Goal: Transaction & Acquisition: Download file/media

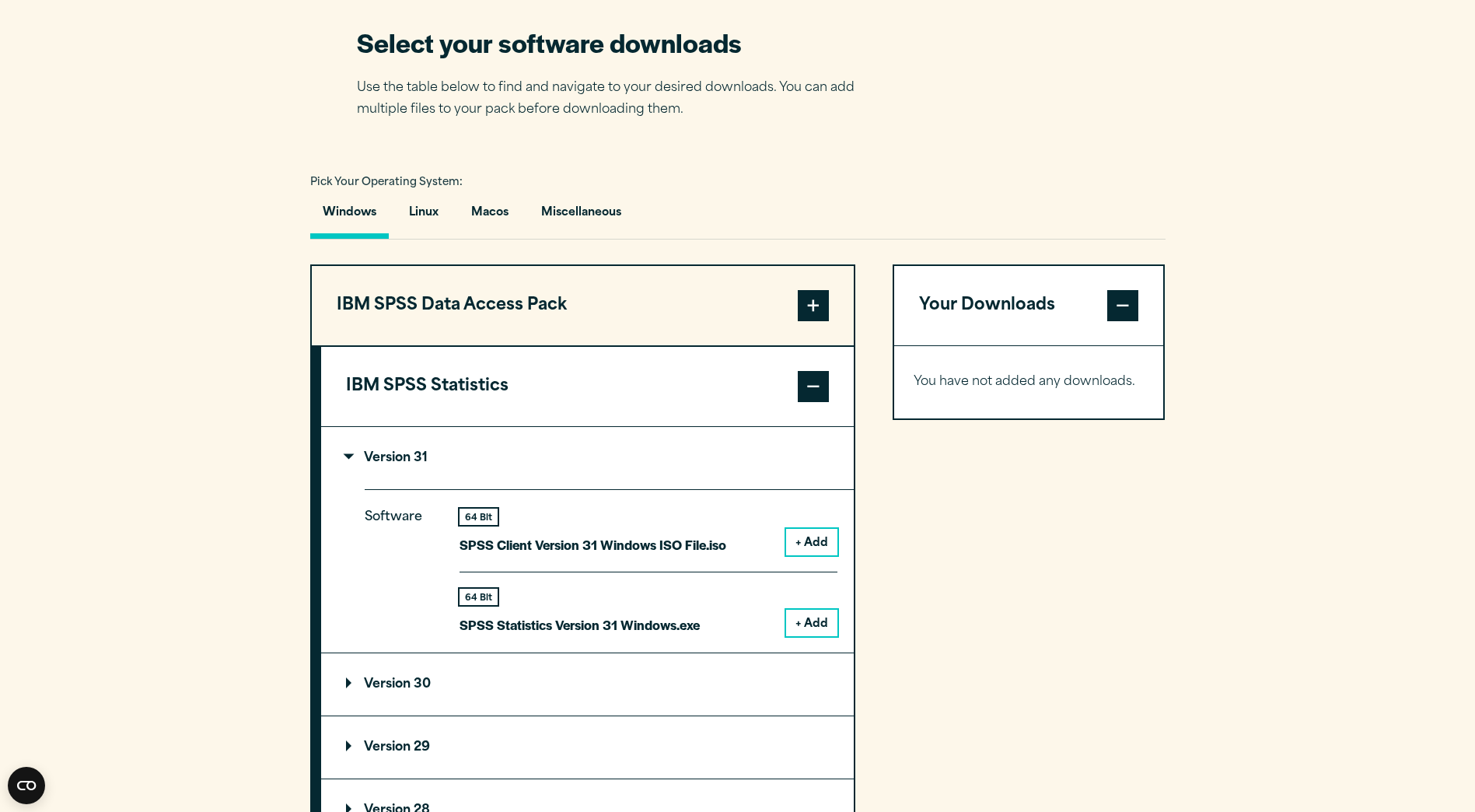
click at [818, 619] on button "+ Add" at bounding box center [812, 623] width 51 height 26
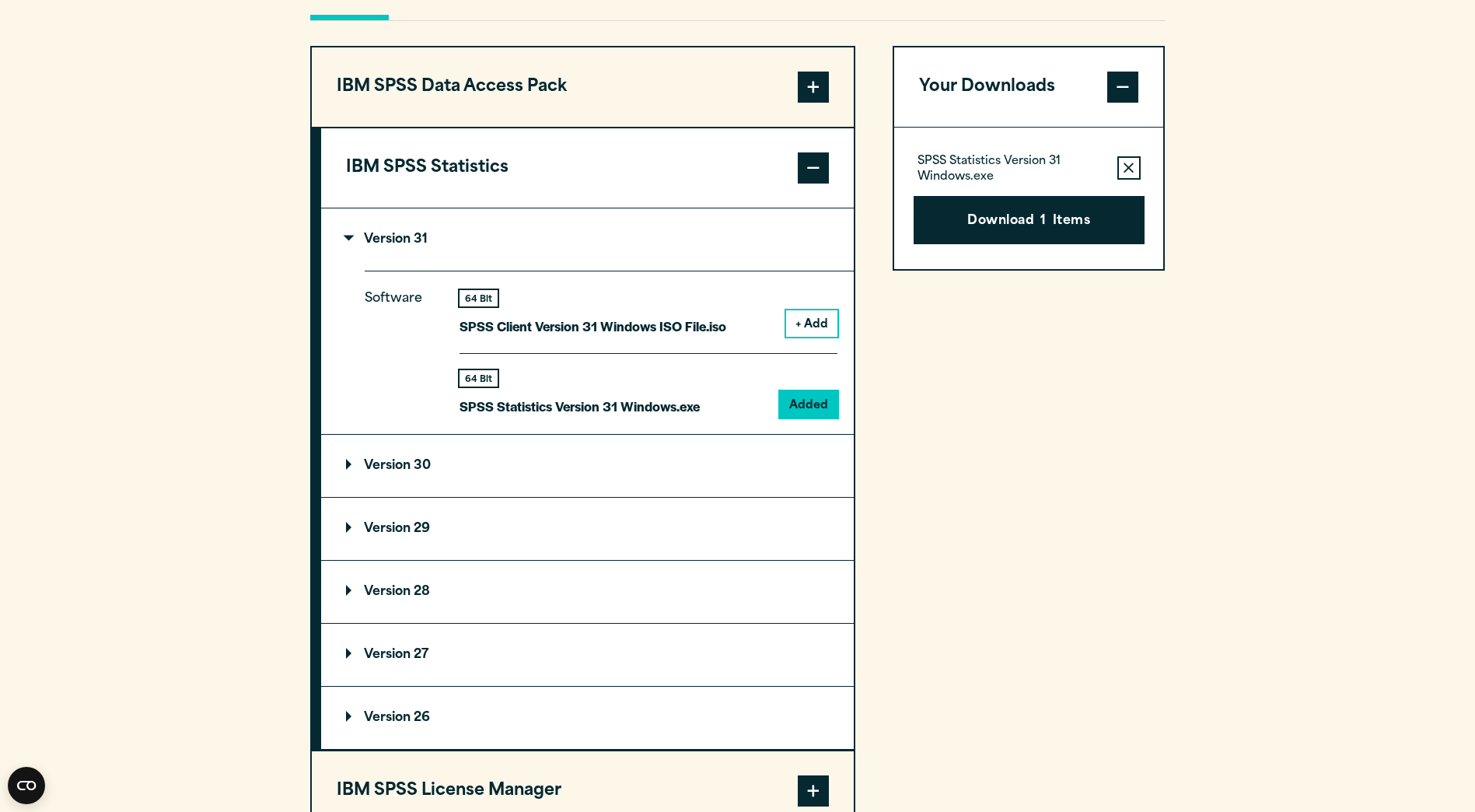
scroll to position [1213, 0]
click at [692, 181] on button "IBM SPSS Statistics" at bounding box center [587, 169] width 532 height 79
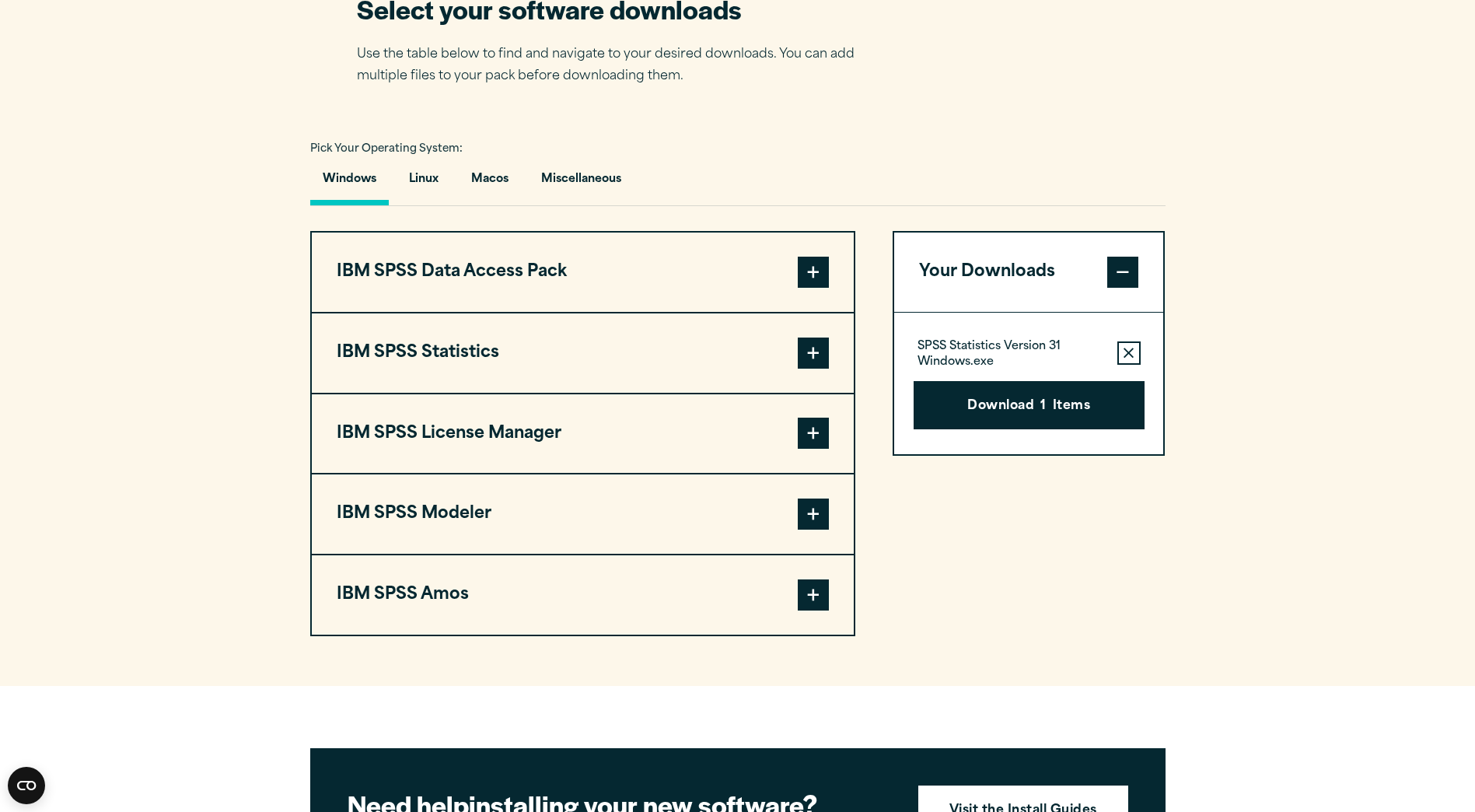
scroll to position [1024, 0]
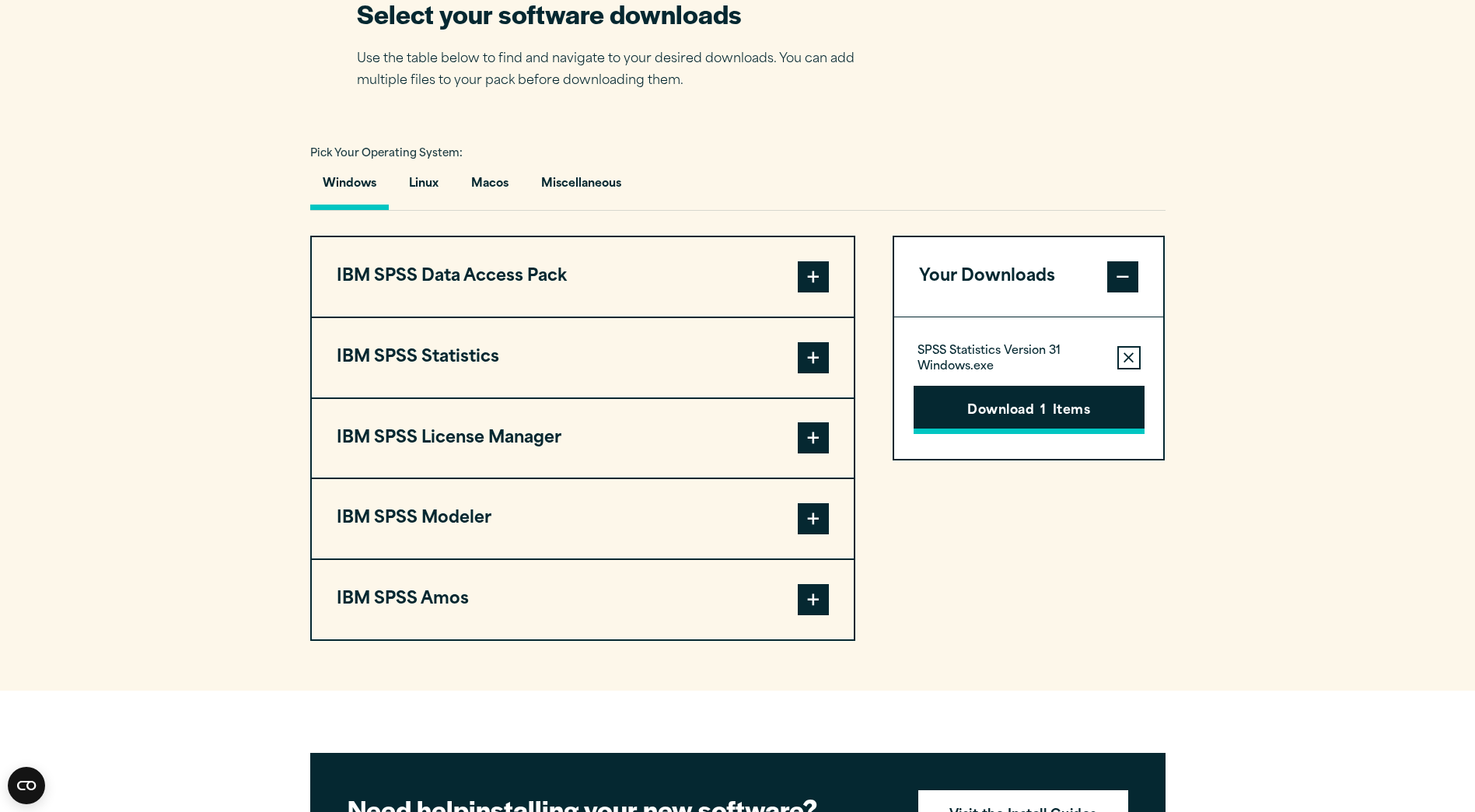
click at [999, 402] on button "Download 1 Items" at bounding box center [1029, 410] width 231 height 49
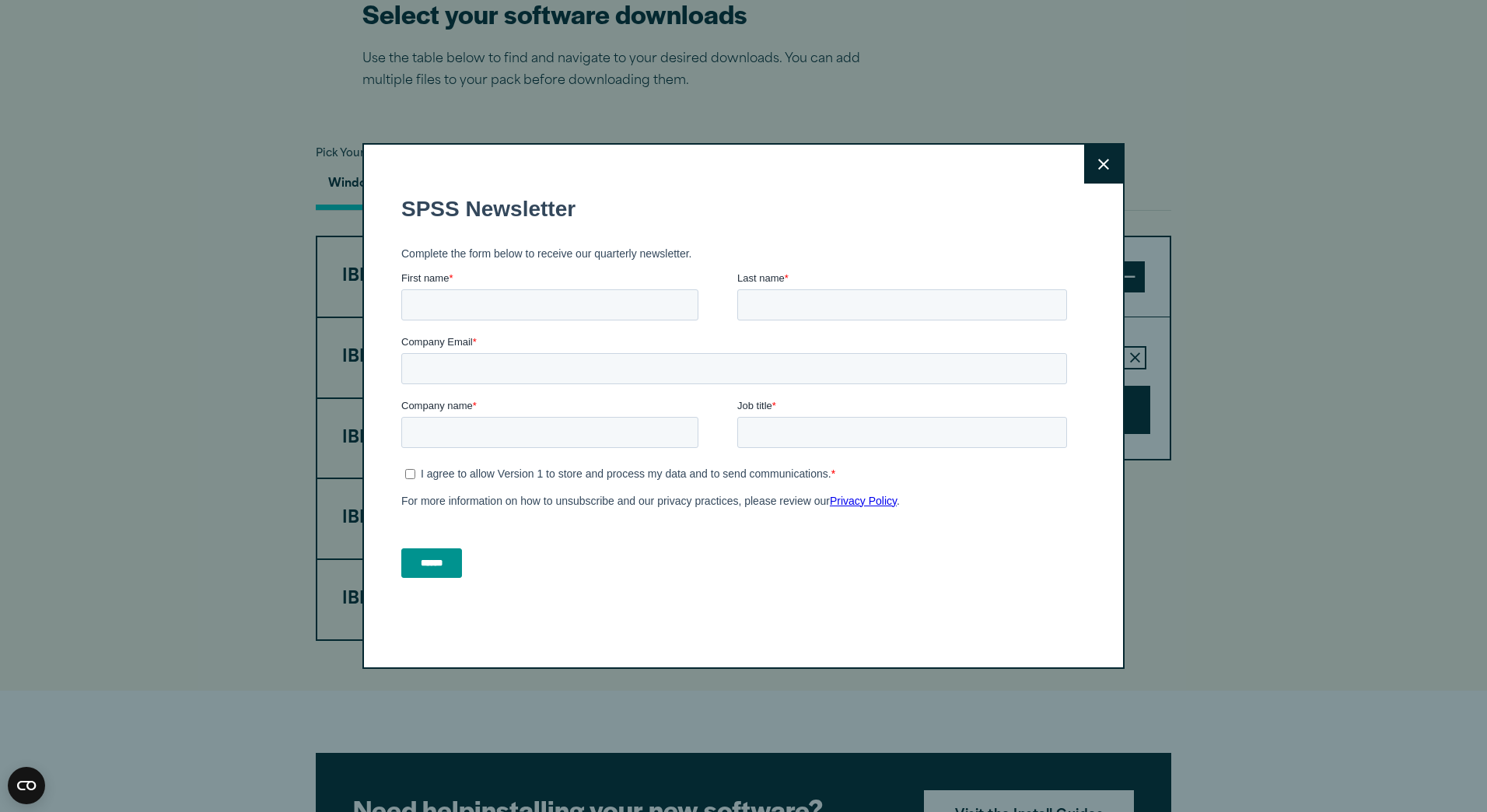
click at [1106, 166] on button "Close" at bounding box center [1104, 164] width 39 height 39
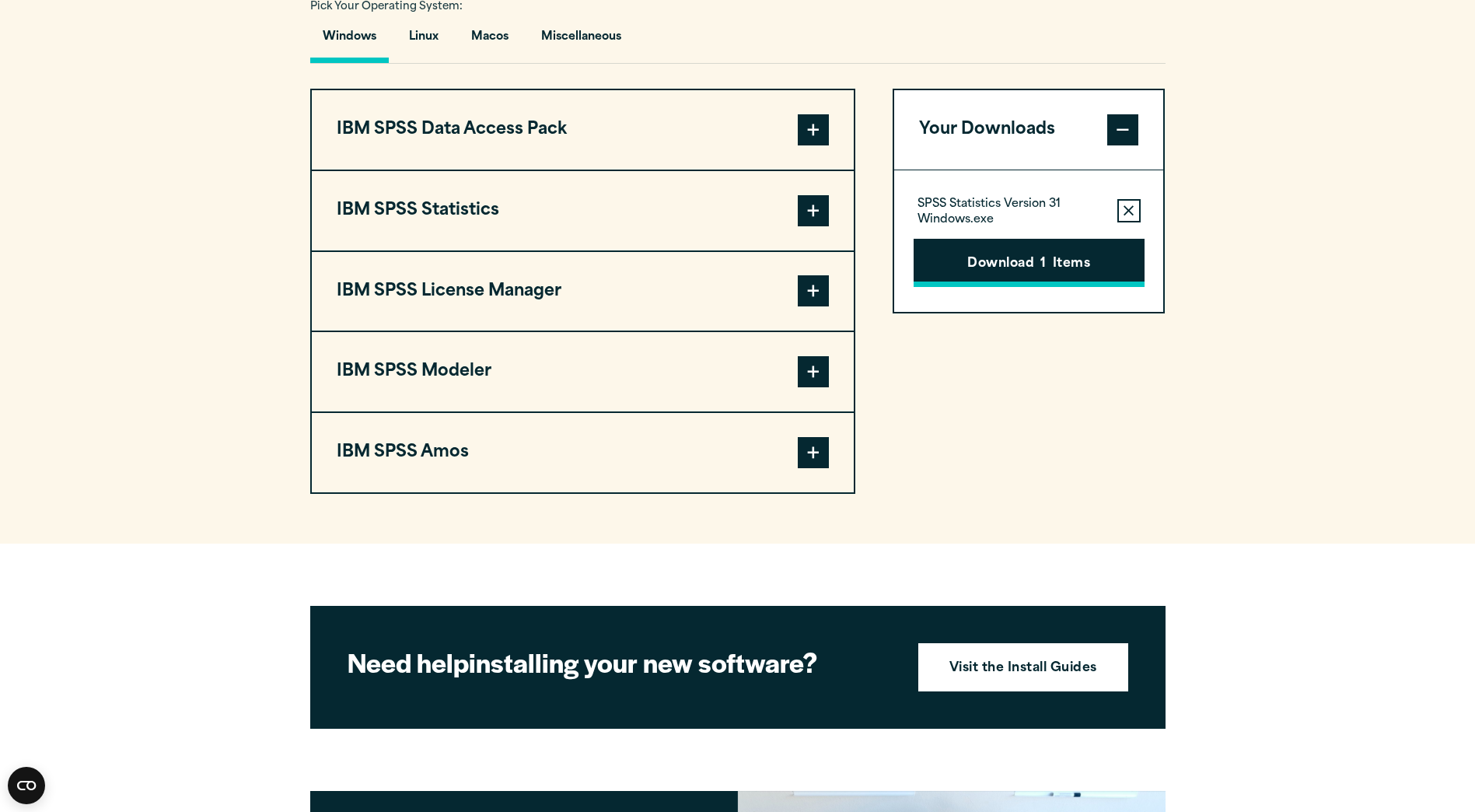
scroll to position [1055, 0]
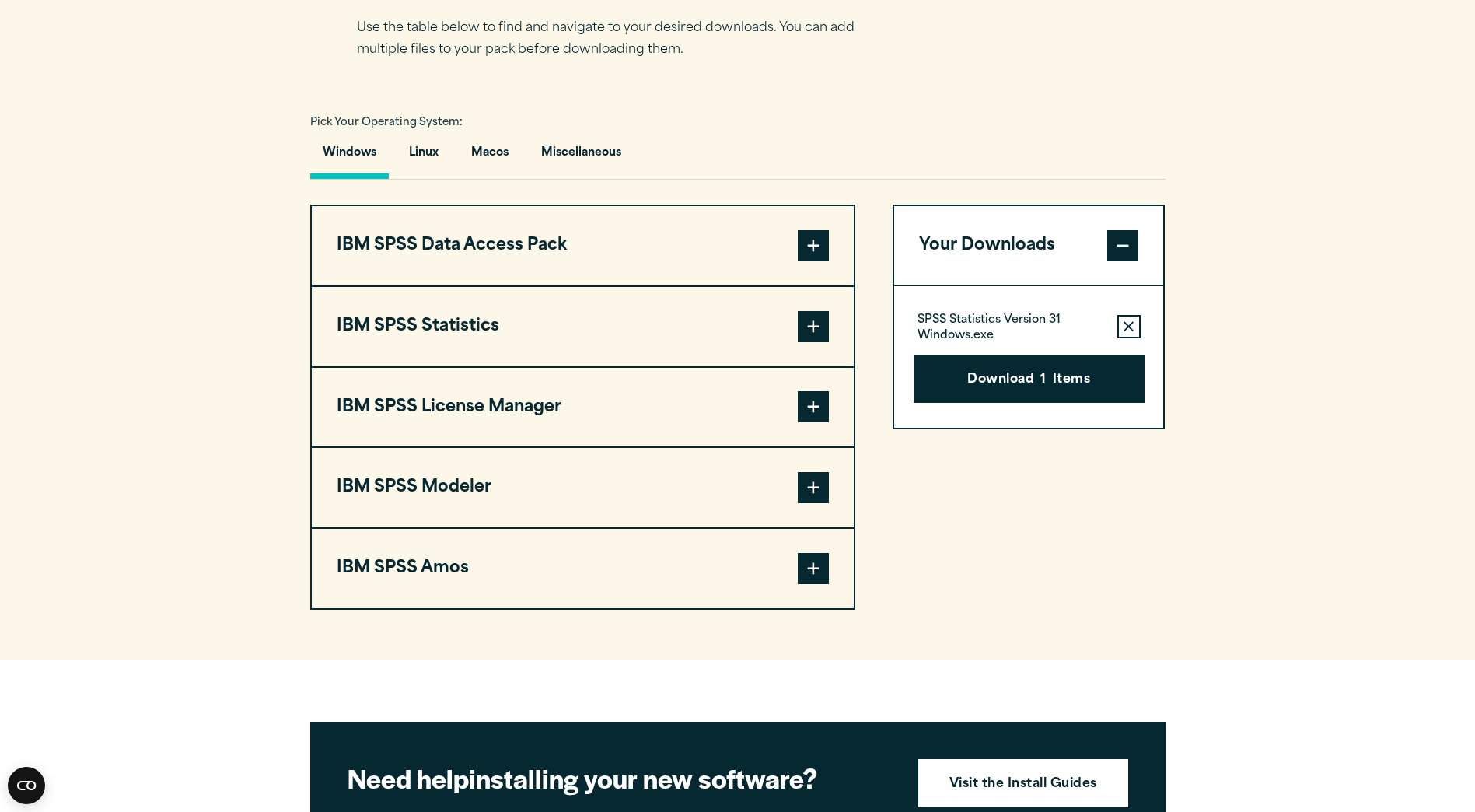
click at [1083, 150] on div "Windows Linux [GEOGRAPHIC_DATA] Miscellaneous" at bounding box center [737, 156] width 855 height 45
click at [1027, 376] on button "Download 1 Items" at bounding box center [1029, 379] width 231 height 49
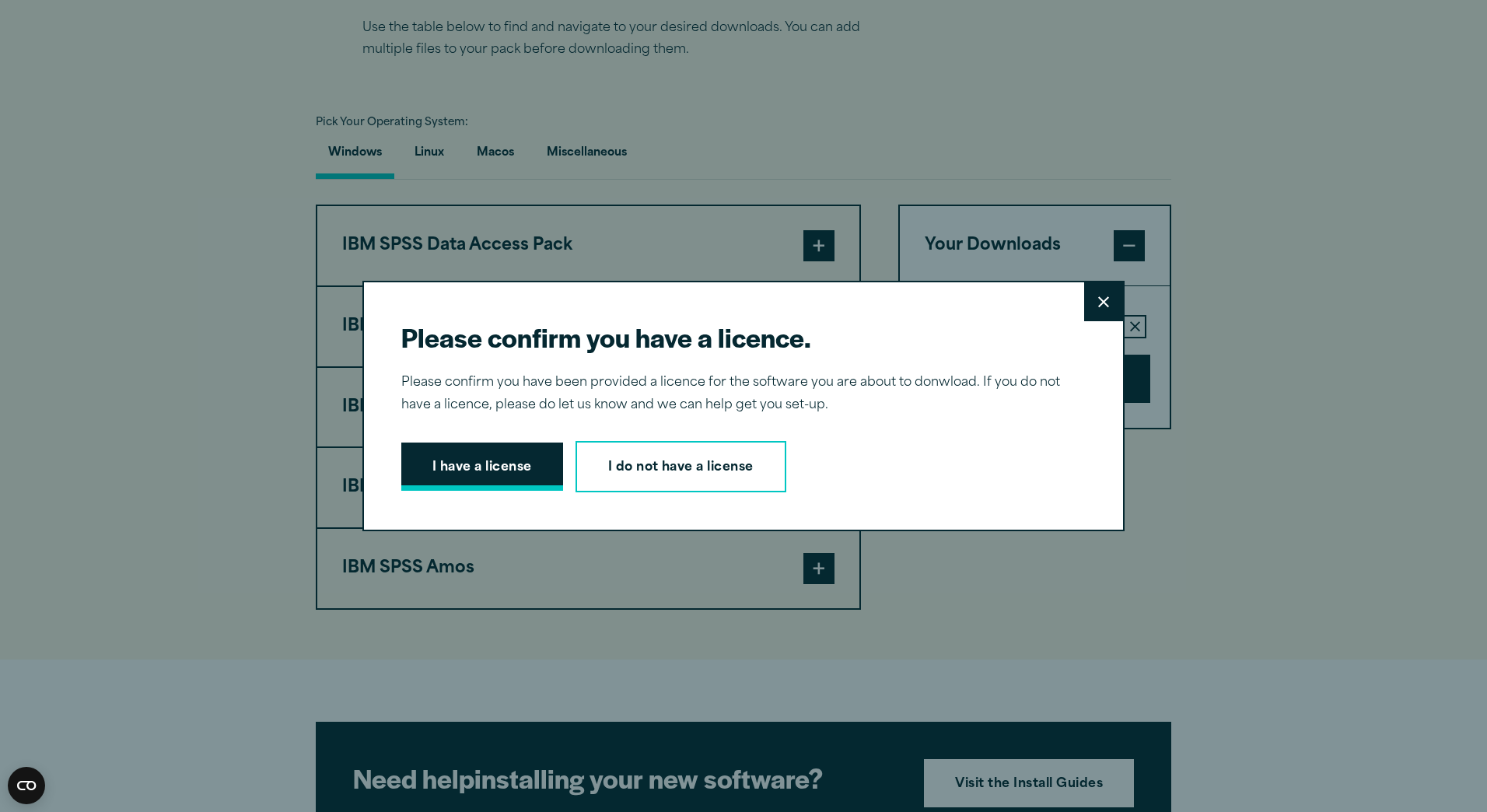
click at [525, 477] on button "I have a license" at bounding box center [482, 466] width 162 height 49
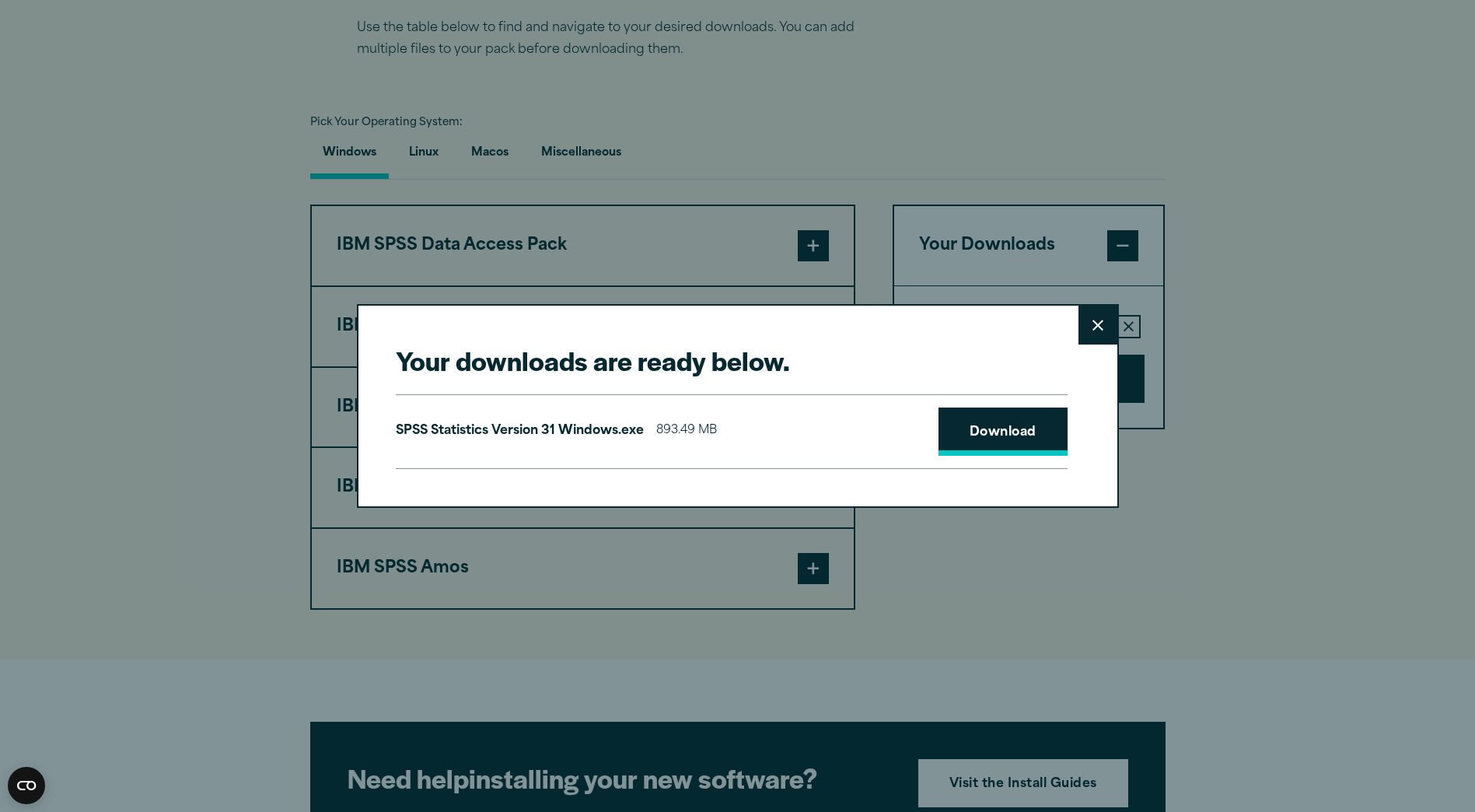
click at [995, 434] on link "Download" at bounding box center [1003, 432] width 129 height 49
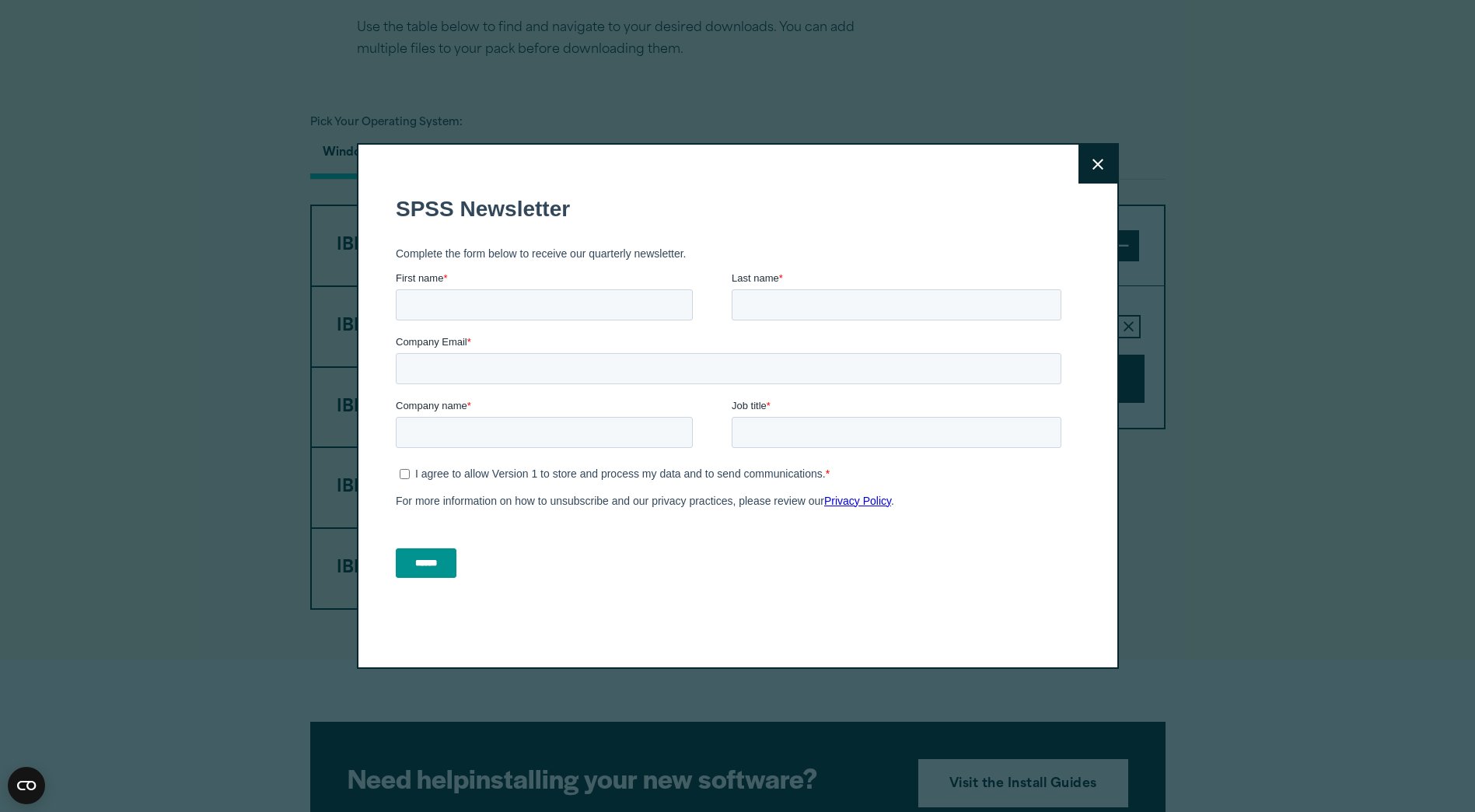
click at [1093, 168] on icon at bounding box center [1098, 164] width 11 height 11
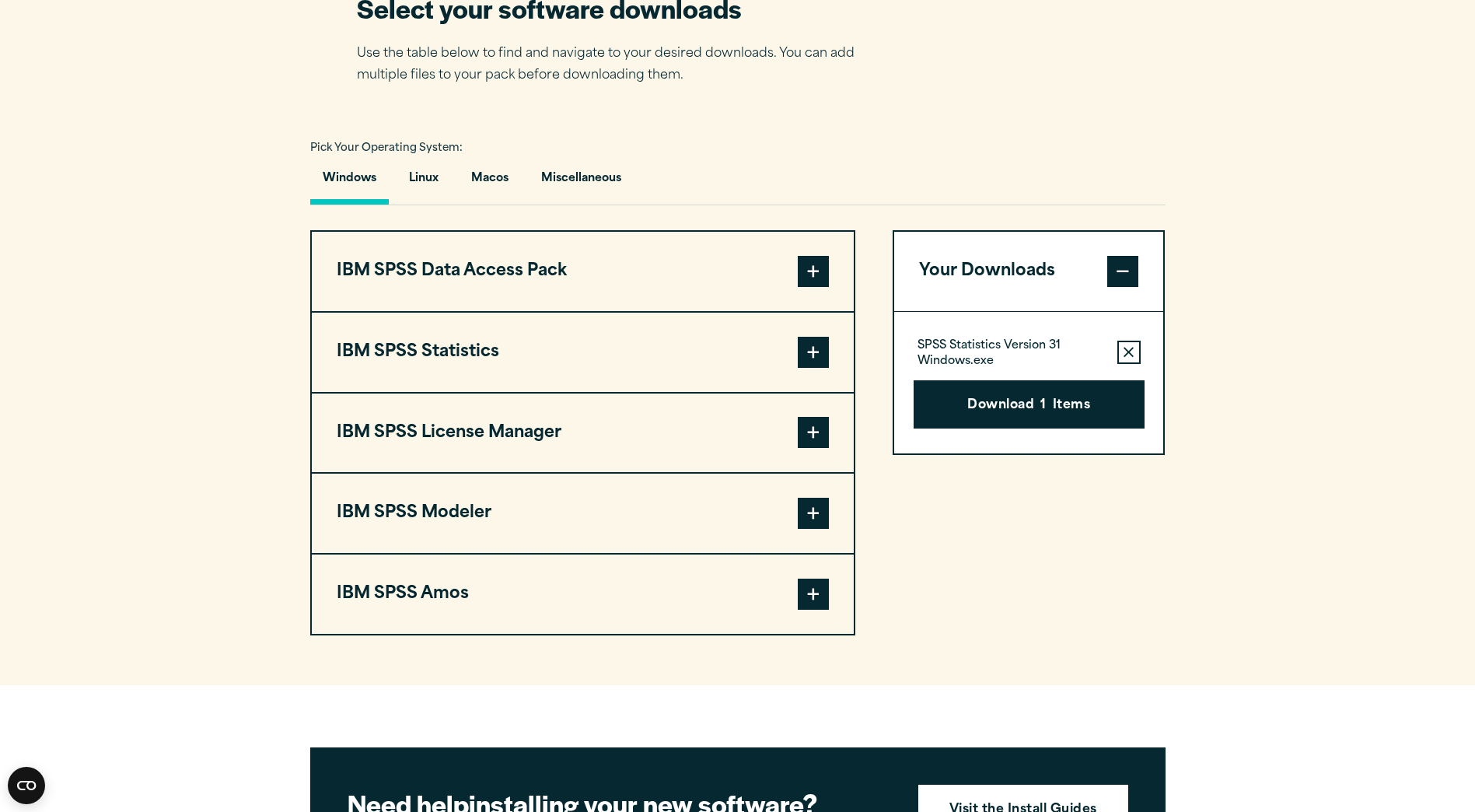
click at [689, 262] on button "IBM SPSS Data Access Pack" at bounding box center [583, 271] width 542 height 79
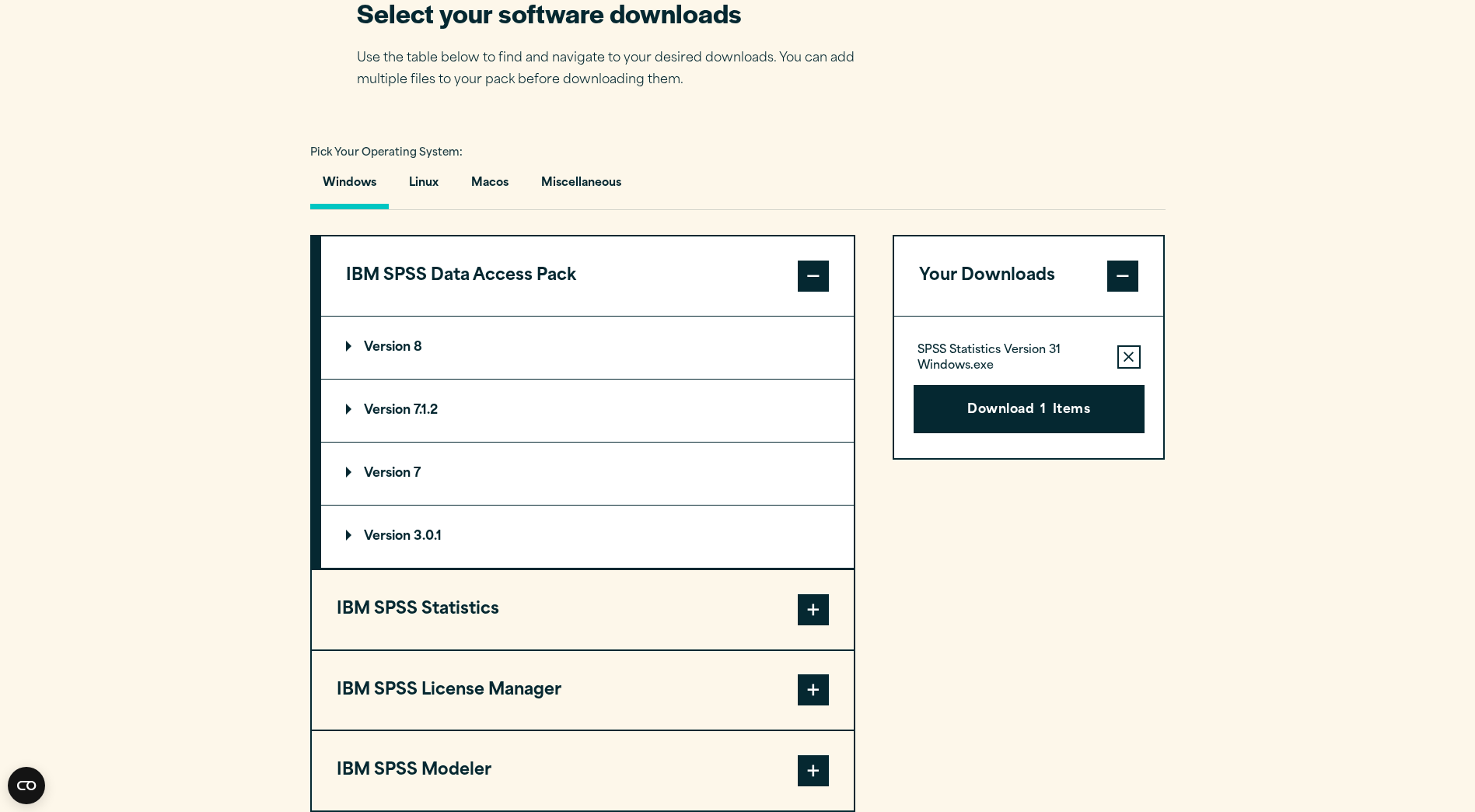
scroll to position [1086, 0]
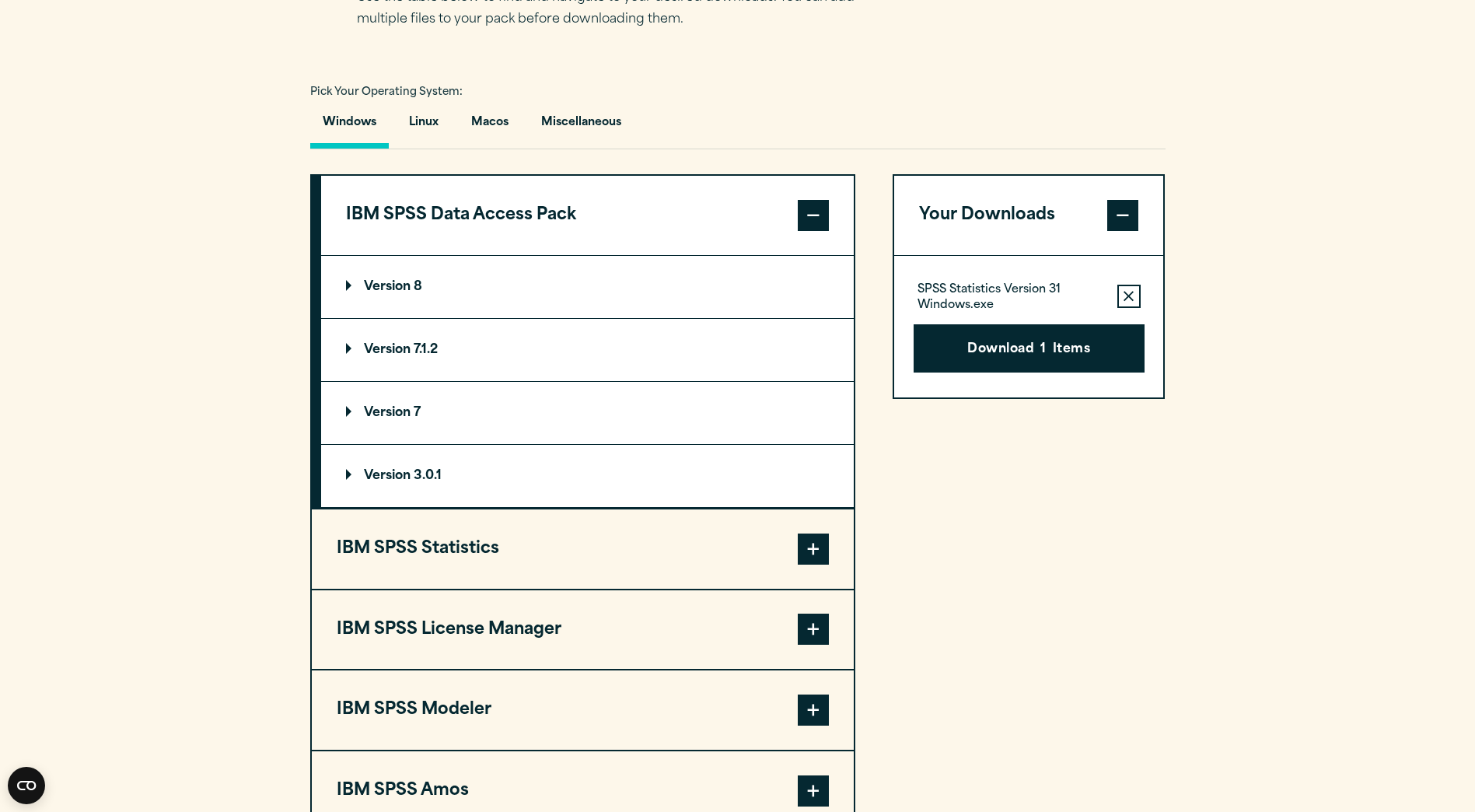
click at [696, 212] on button "IBM SPSS Data Access Pack" at bounding box center [587, 215] width 532 height 79
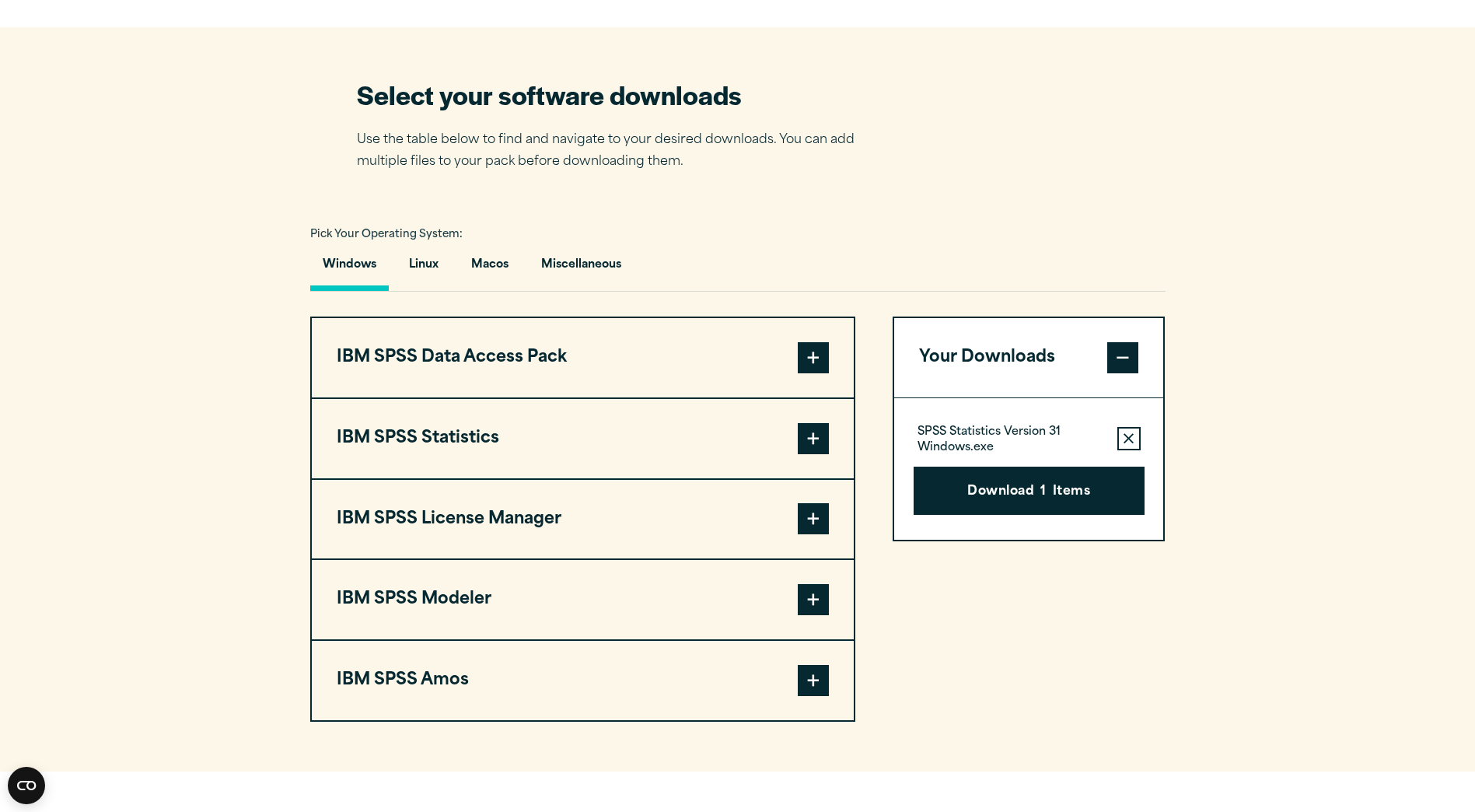
scroll to position [943, 0]
click at [458, 447] on button "IBM SPSS Statistics" at bounding box center [583, 440] width 542 height 79
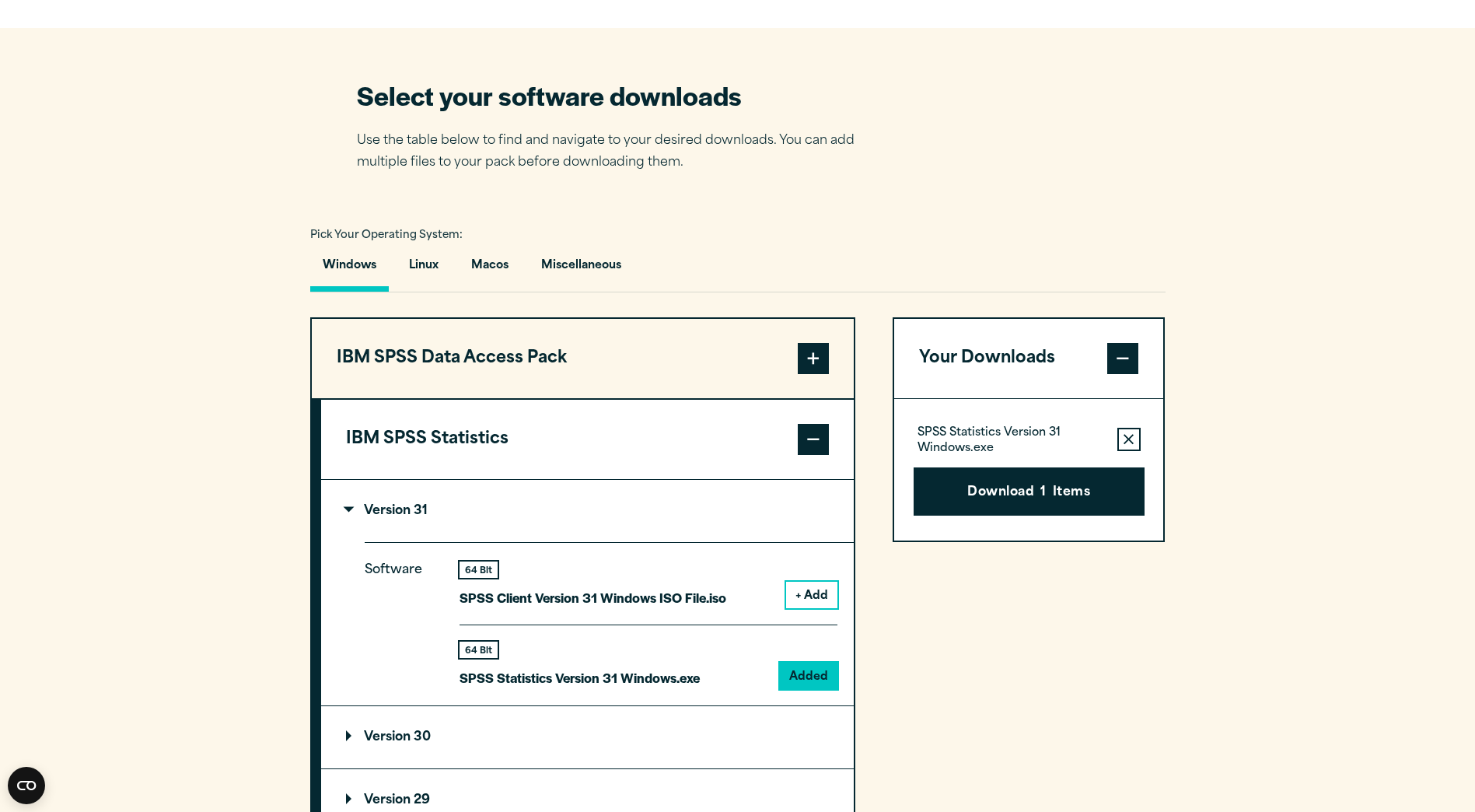
click at [597, 508] on summary "Version 31" at bounding box center [587, 510] width 532 height 62
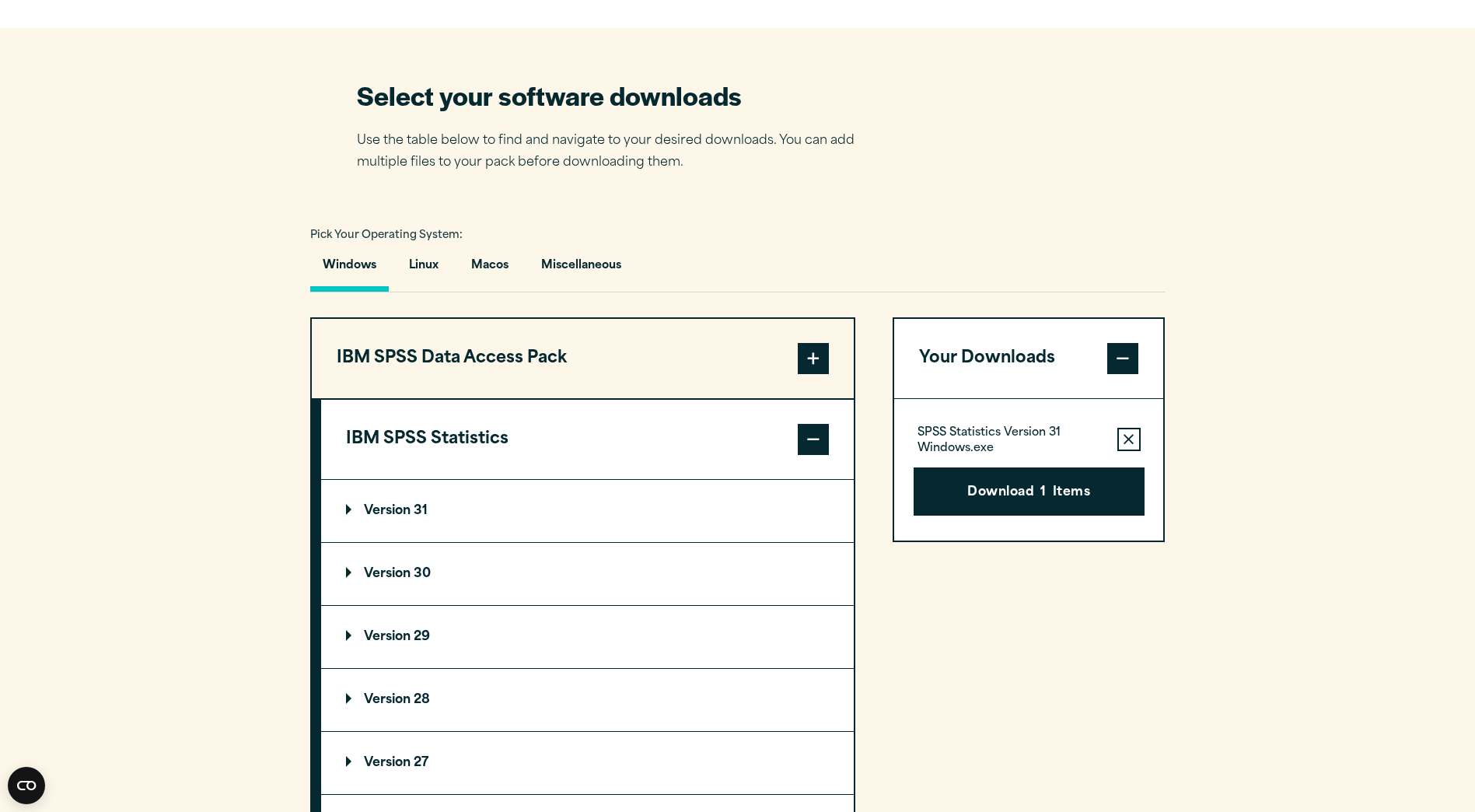
click at [530, 567] on summary "Version 30" at bounding box center [587, 574] width 532 height 62
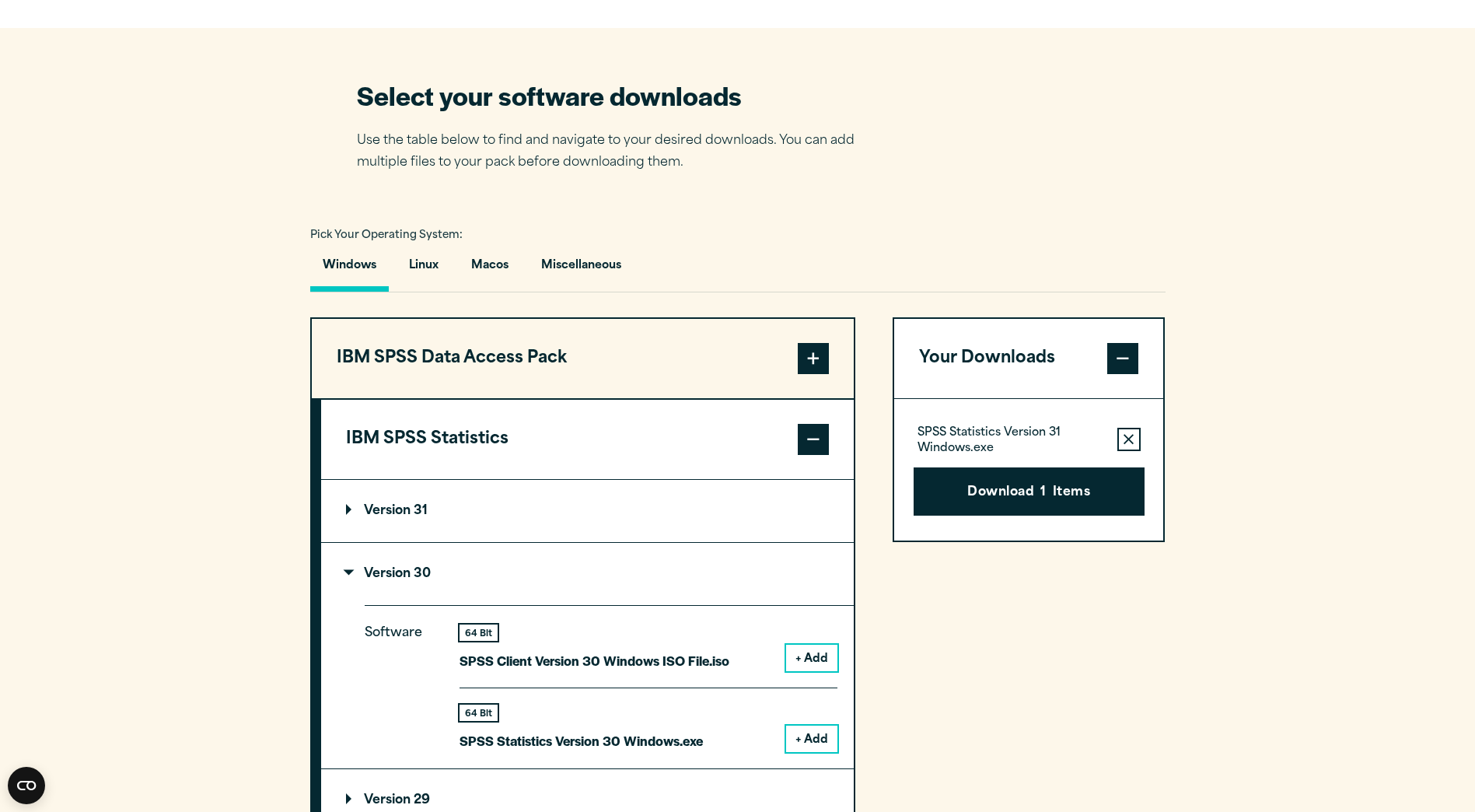
click at [811, 741] on button "+ Add" at bounding box center [812, 739] width 51 height 26
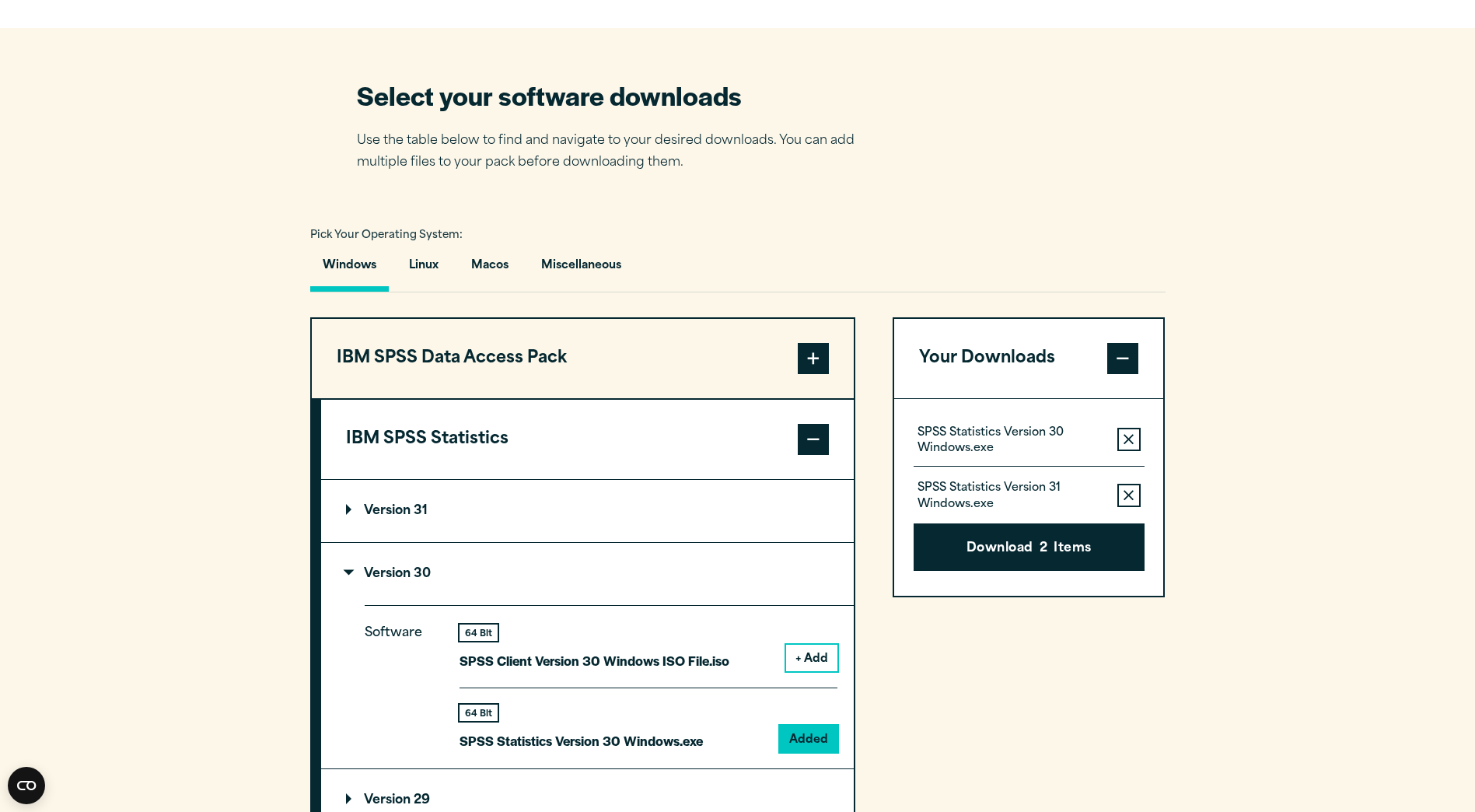
click at [1125, 490] on icon "button" at bounding box center [1128, 495] width 10 height 11
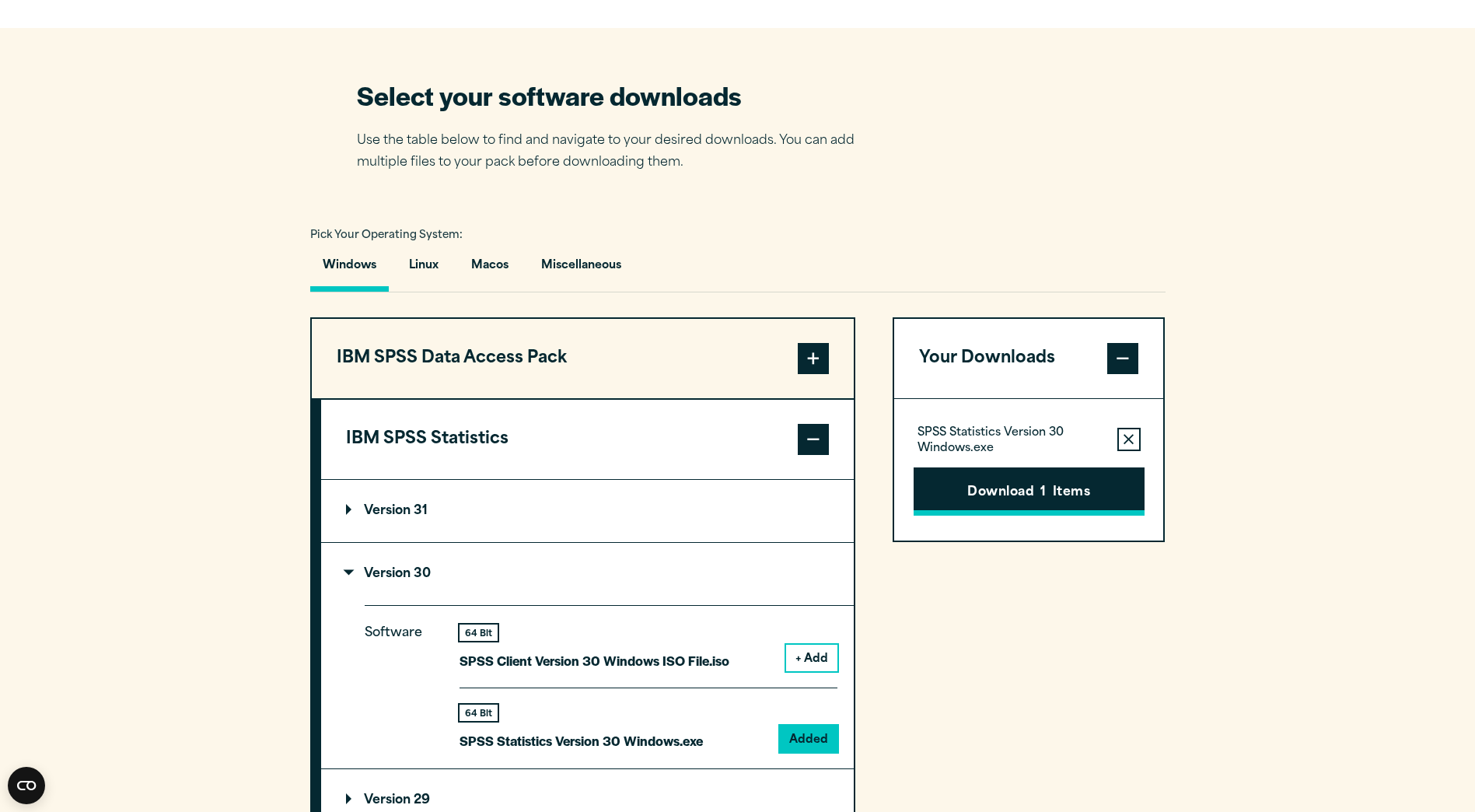
click at [1050, 492] on button "Download 1 Items" at bounding box center [1029, 491] width 231 height 49
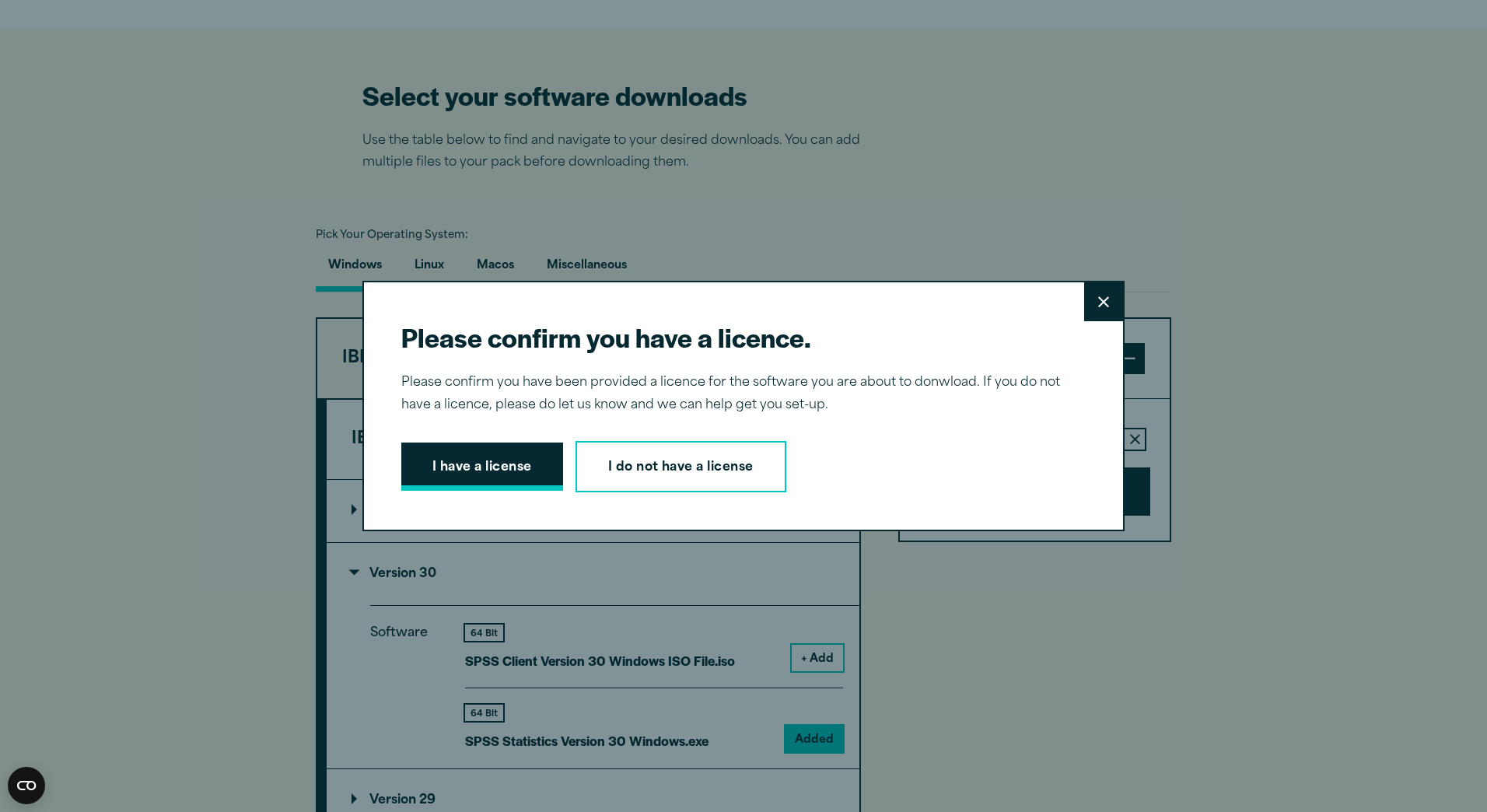
click at [528, 472] on button "I have a license" at bounding box center [482, 466] width 162 height 49
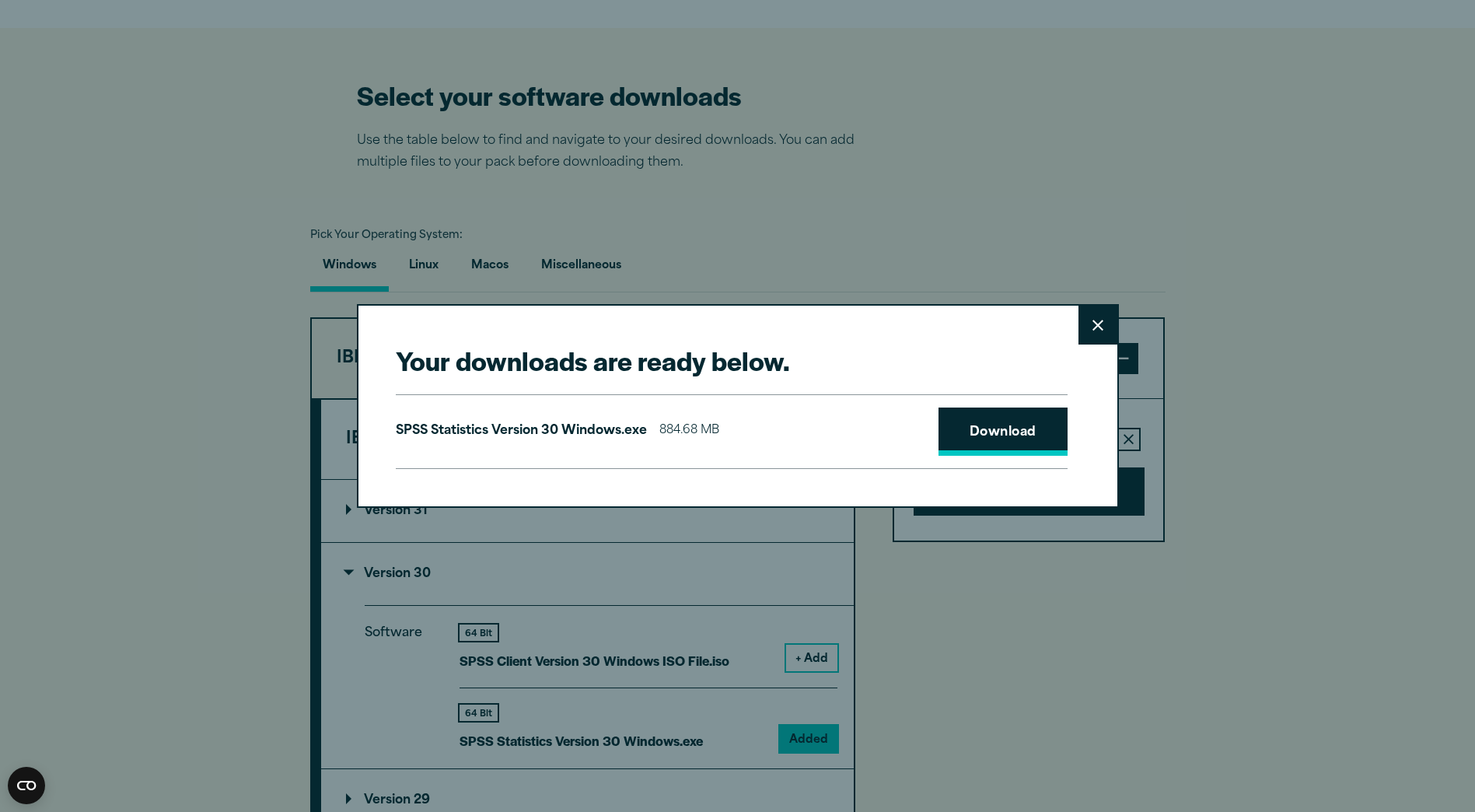
click at [980, 447] on link "Download" at bounding box center [1003, 432] width 129 height 49
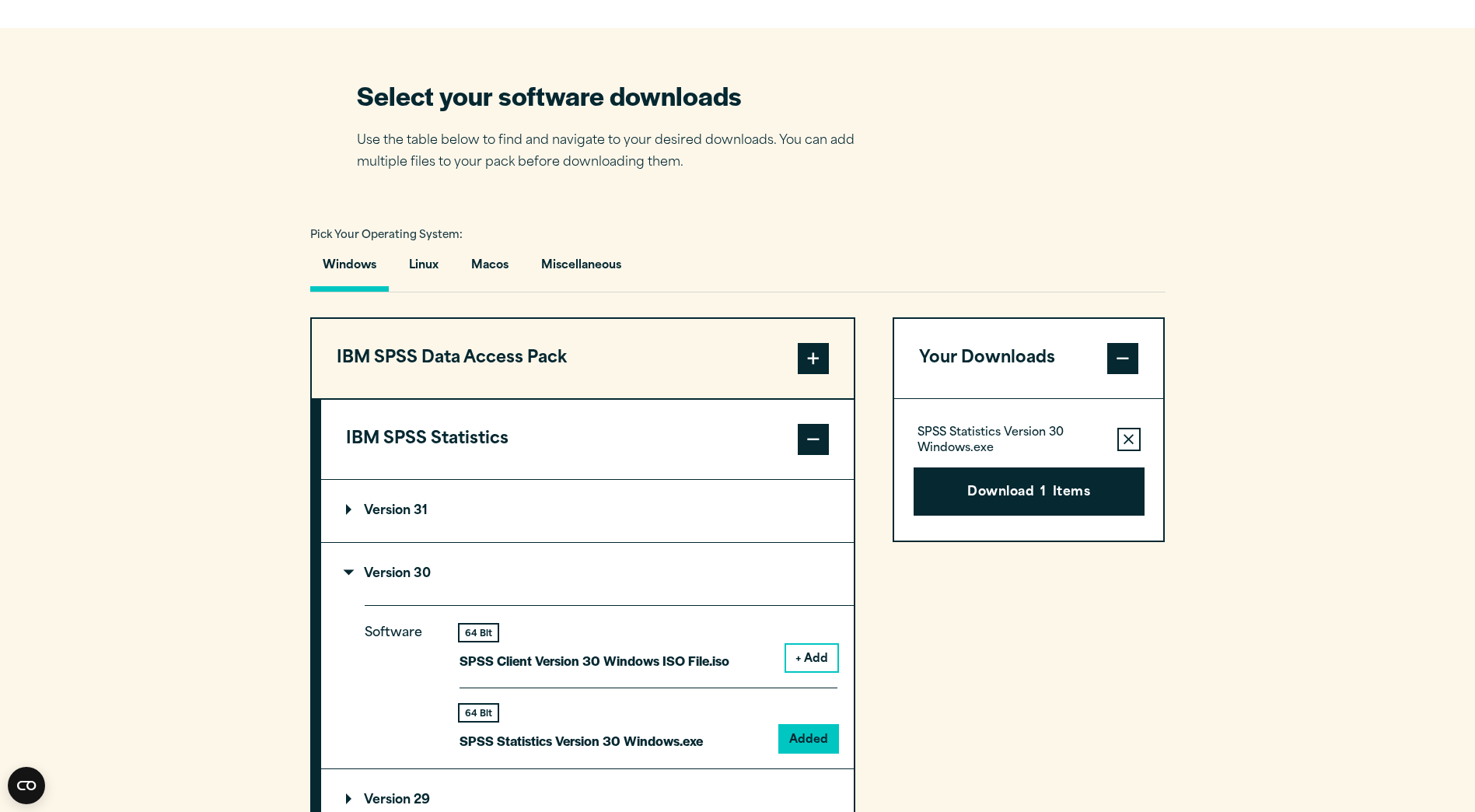
click at [1247, 486] on div "Your downloads are ready below. Close SPSS Statistics Version 30 Windows.exe 88…" at bounding box center [737, 406] width 1475 height 812
